Goal: Transaction & Acquisition: Purchase product/service

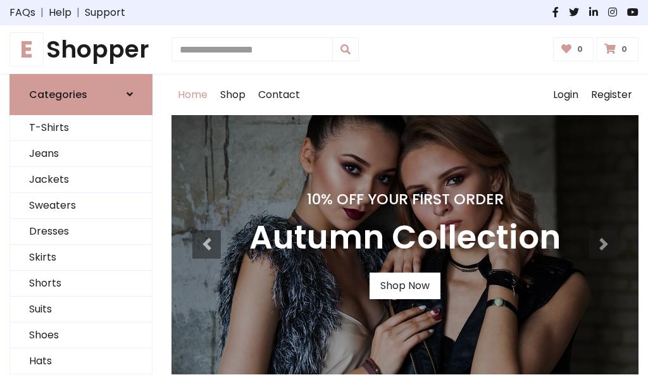
click at [324, 191] on h4 "10% Off Your First Order" at bounding box center [404, 199] width 311 height 18
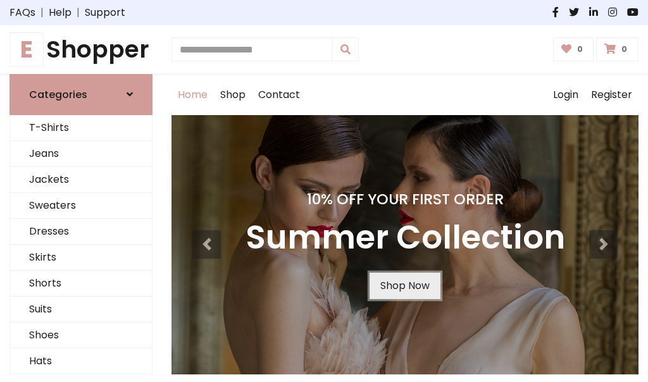
click at [404, 285] on link "Shop Now" at bounding box center [405, 286] width 71 height 27
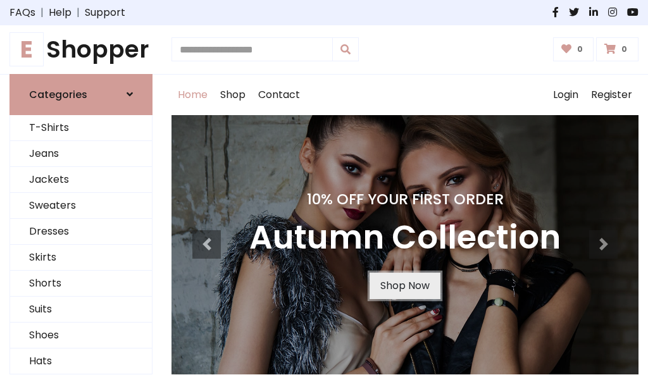
click at [404, 285] on link "Shop Now" at bounding box center [405, 286] width 71 height 27
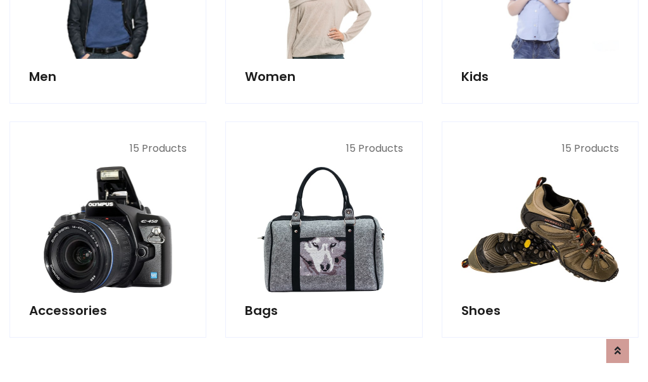
scroll to position [1262, 0]
